Goal: Communication & Community: Ask a question

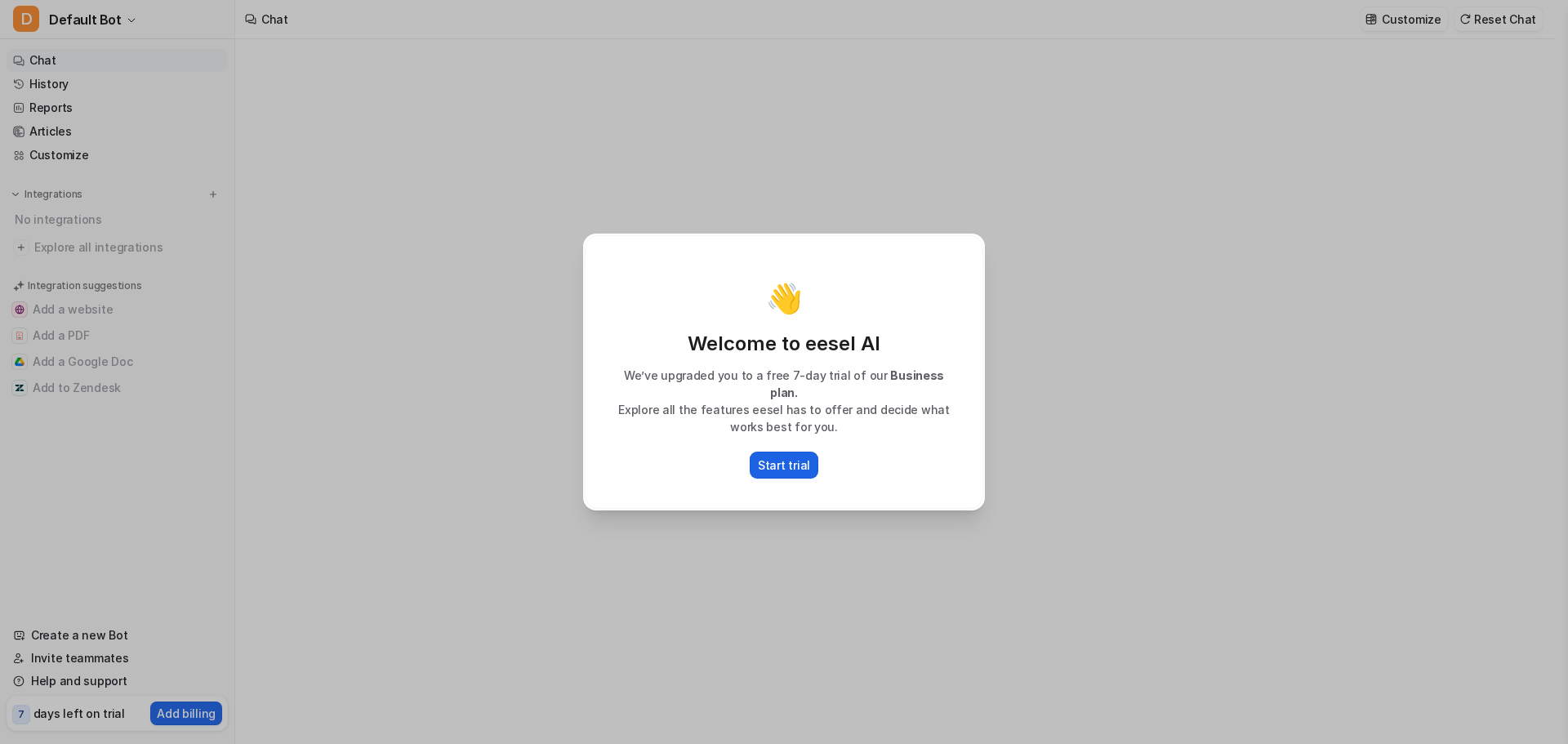
click at [768, 459] on p "Start trial" at bounding box center [784, 465] width 52 height 17
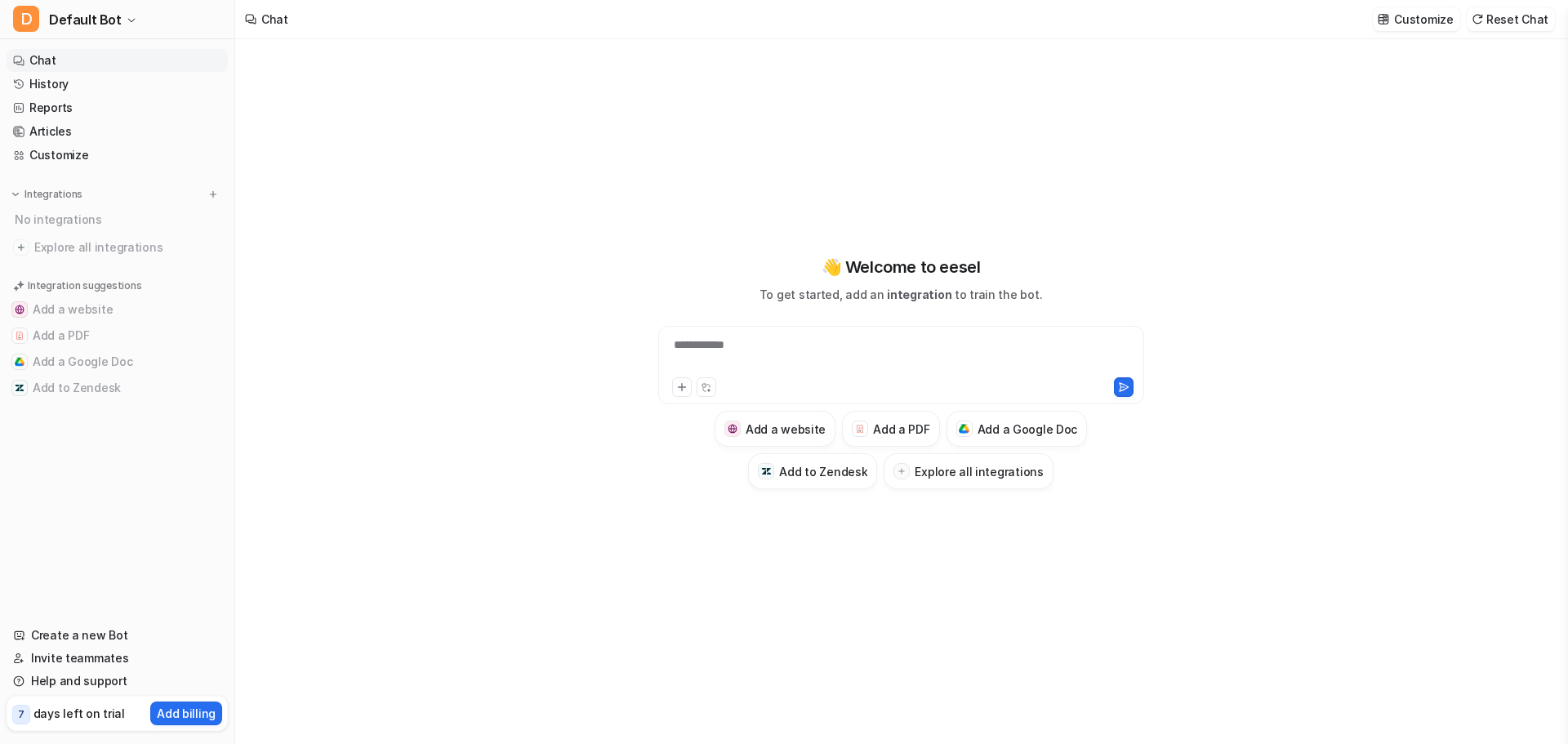
type textarea "**********"
